Goal: Navigation & Orientation: Find specific page/section

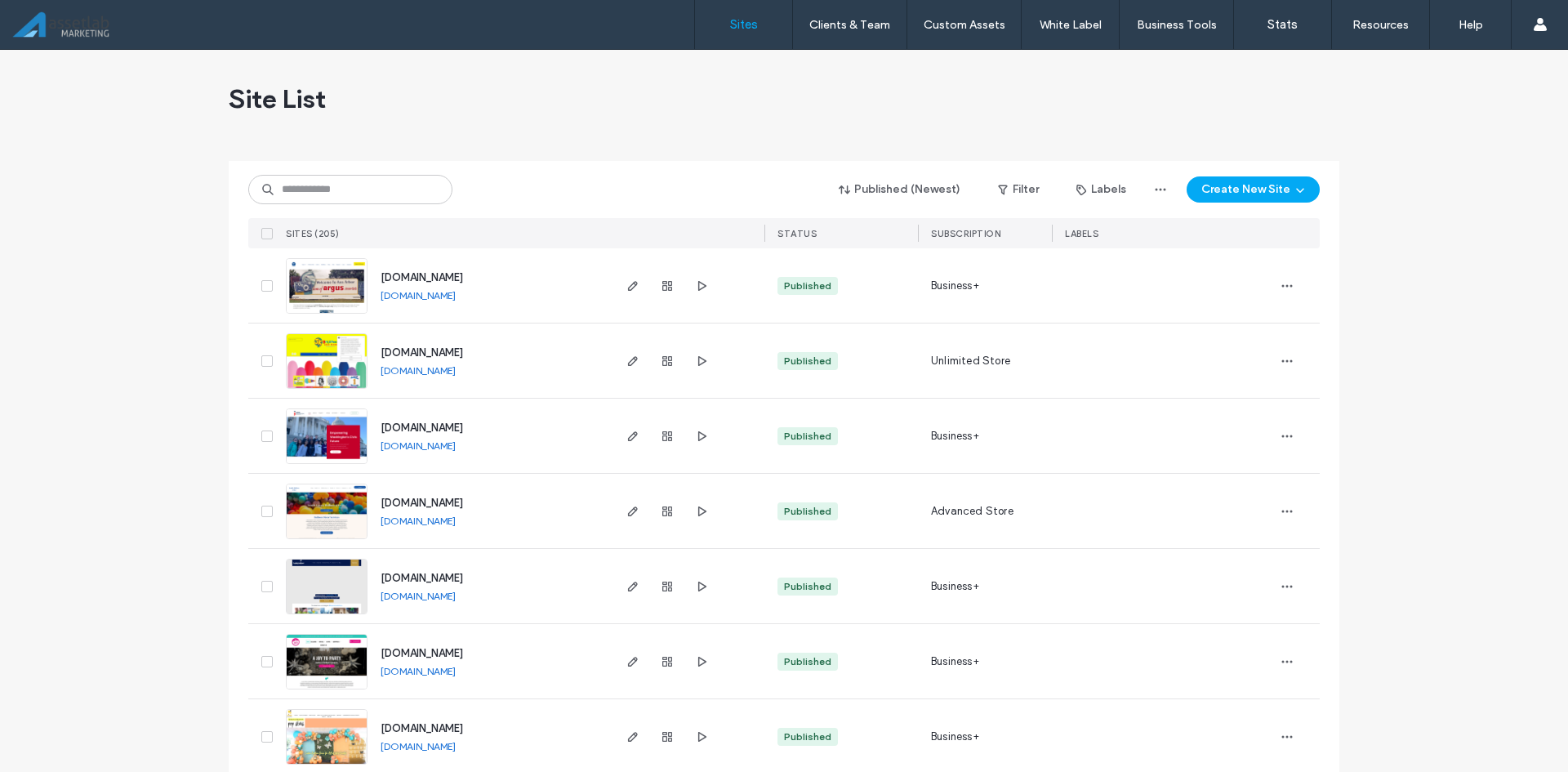
click at [811, 232] on div "STATUS" at bounding box center [841, 233] width 153 height 30
click at [802, 231] on span "STATUS" at bounding box center [796, 233] width 39 height 11
click at [601, 138] on div "Site List" at bounding box center [784, 98] width 1110 height 97
click at [602, 126] on div "Site List" at bounding box center [784, 98] width 1110 height 97
click at [670, 144] on div "Site List" at bounding box center [784, 98] width 1110 height 97
